Goal: Information Seeking & Learning: Learn about a topic

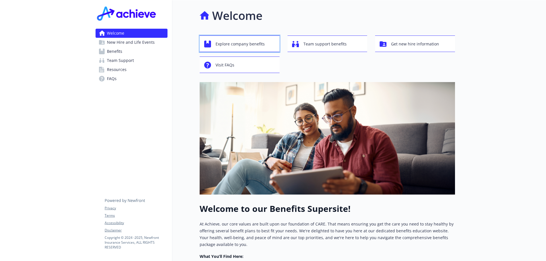
click at [233, 48] on span "Explore company benefits" at bounding box center [240, 44] width 49 height 11
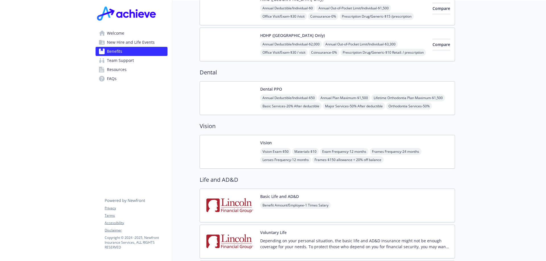
scroll to position [256, 0]
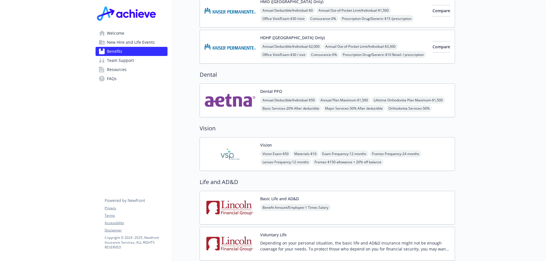
click at [268, 150] on span "Vision Exam - $50" at bounding box center [275, 153] width 31 height 7
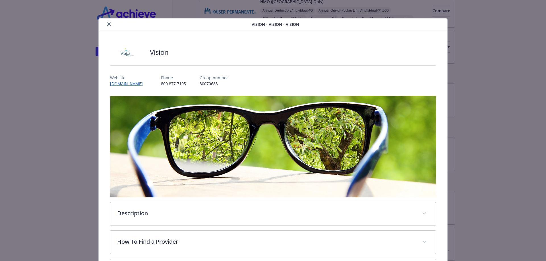
scroll to position [17, 0]
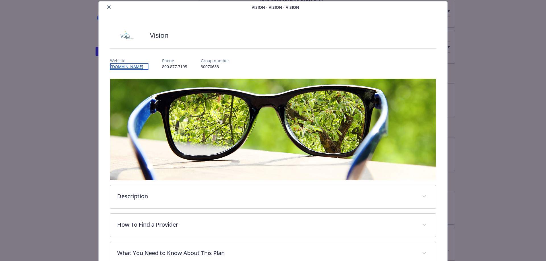
click at [117, 68] on link "[DOMAIN_NAME]" at bounding box center [129, 66] width 38 height 7
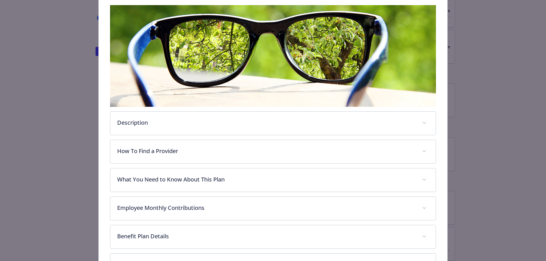
scroll to position [102, 0]
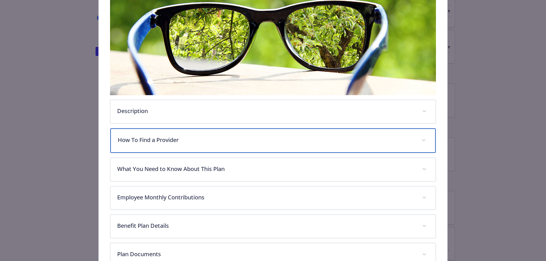
click at [170, 137] on p "How To Find a Provider" at bounding box center [266, 140] width 297 height 9
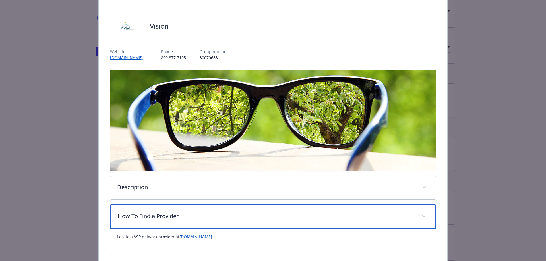
scroll to position [0, 0]
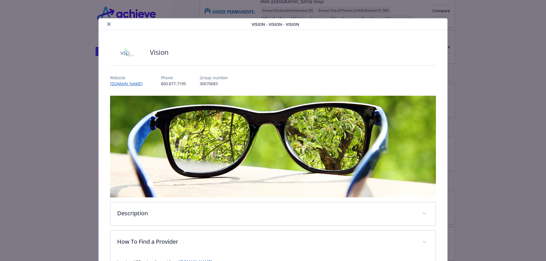
click at [107, 25] on icon "close" at bounding box center [108, 23] width 3 height 3
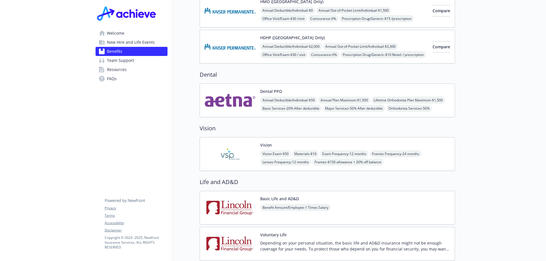
scroll to position [85, 0]
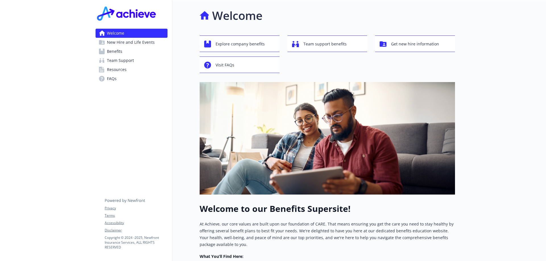
click at [116, 82] on span "FAQs" at bounding box center [112, 78] width 10 height 9
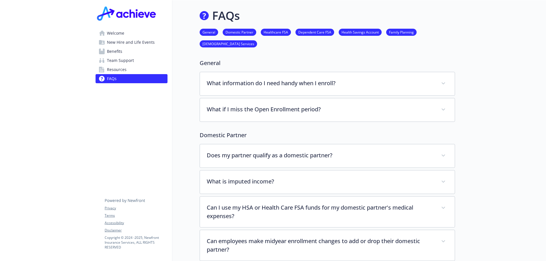
click at [111, 68] on span "Resources" at bounding box center [117, 69] width 20 height 9
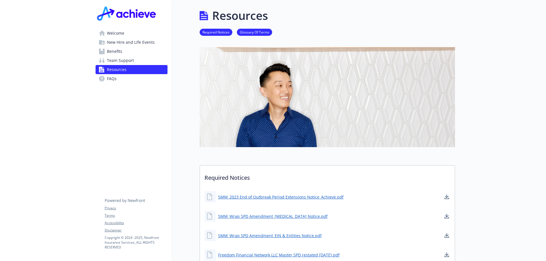
click at [111, 64] on span "Team Support" at bounding box center [120, 60] width 27 height 9
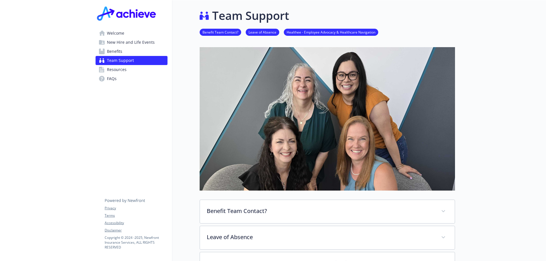
click at [135, 42] on span "New Hire and Life Events" at bounding box center [131, 42] width 48 height 9
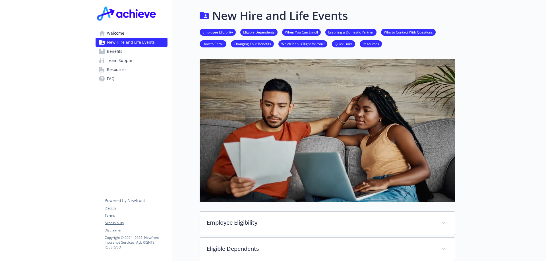
click at [114, 51] on span "Benefits" at bounding box center [114, 51] width 15 height 9
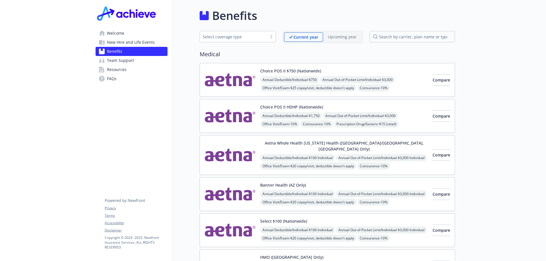
click at [109, 33] on span "Welcome" at bounding box center [115, 33] width 17 height 9
